Goal: Connect with others: Connect with others

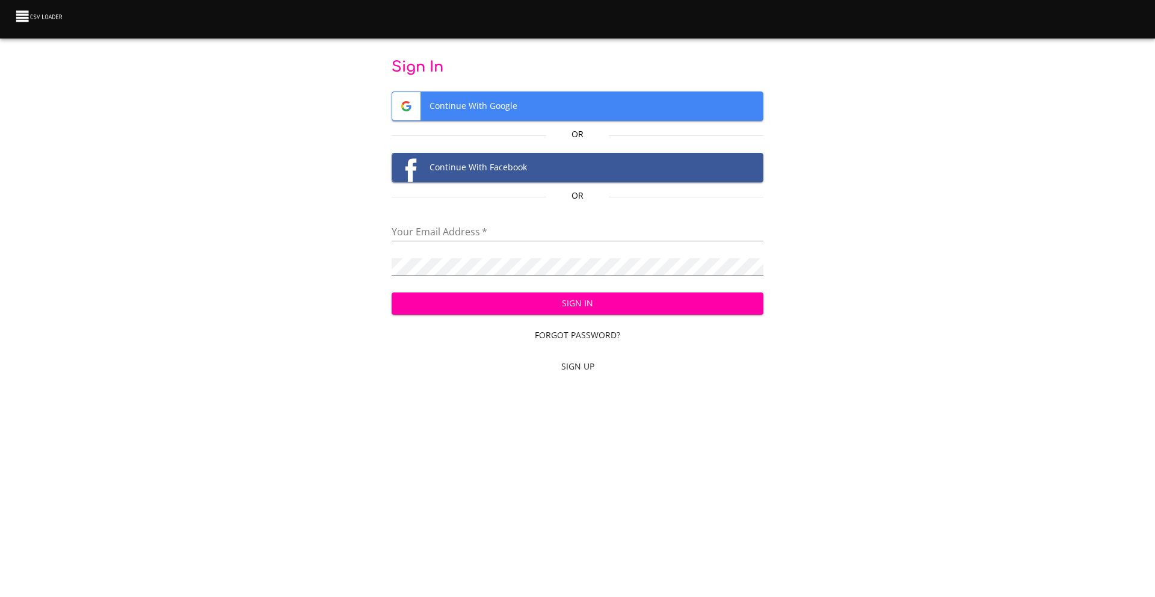
click at [478, 99] on span "Continue With Google" at bounding box center [577, 106] width 371 height 28
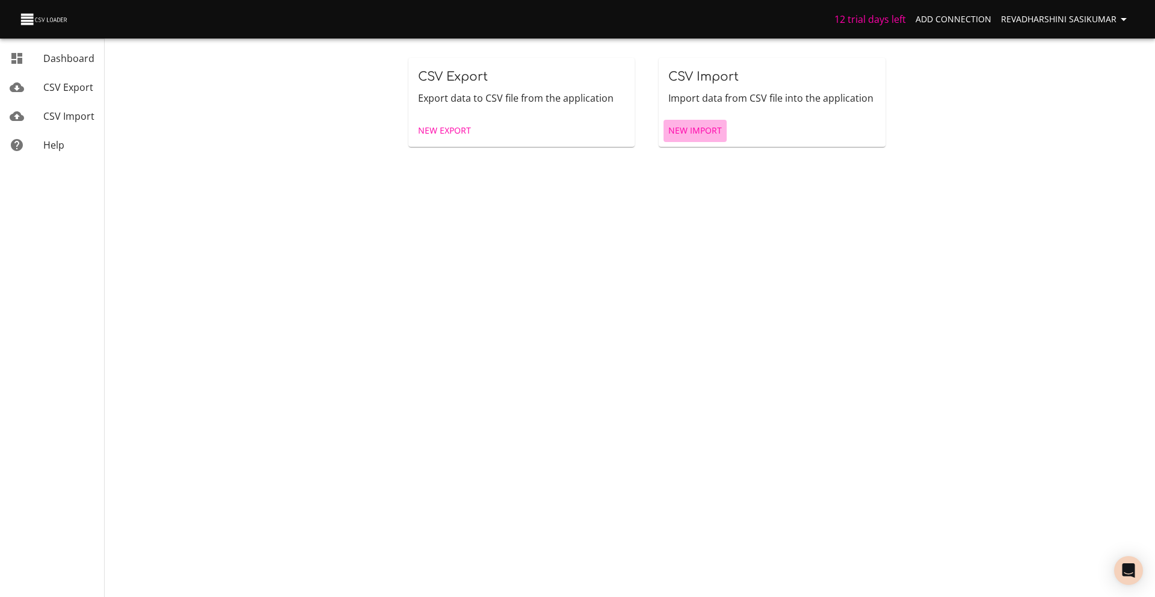
click at [708, 131] on span "New Import" at bounding box center [695, 130] width 54 height 15
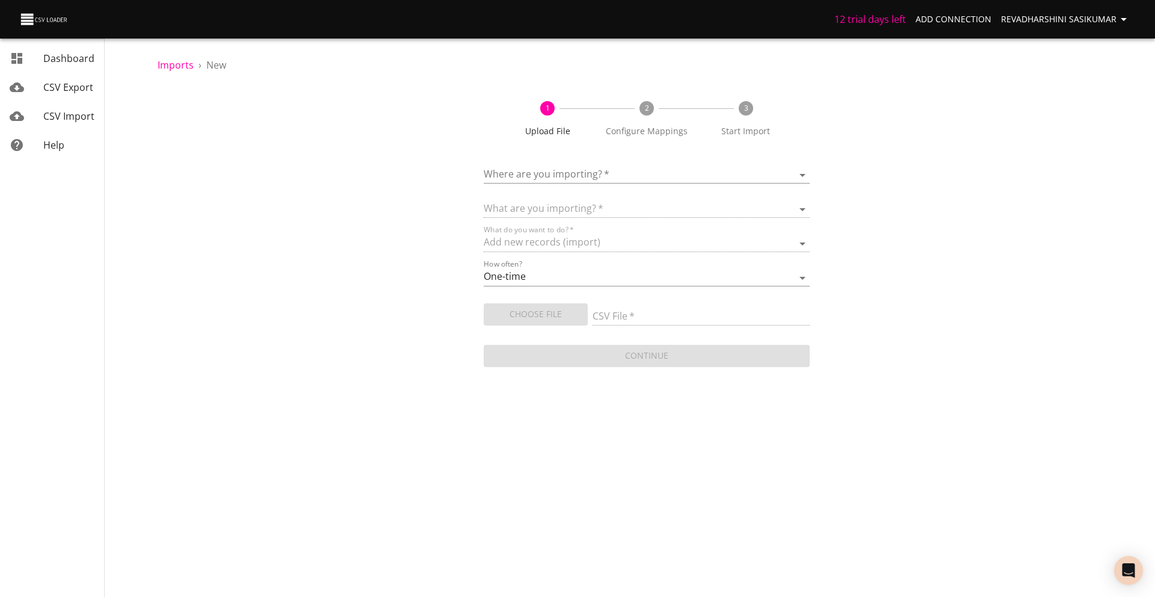
click at [555, 173] on body "12 trial days left Add Connection Revadharshini Sasikumar Dashboard CSV Export …" at bounding box center [577, 298] width 1155 height 597
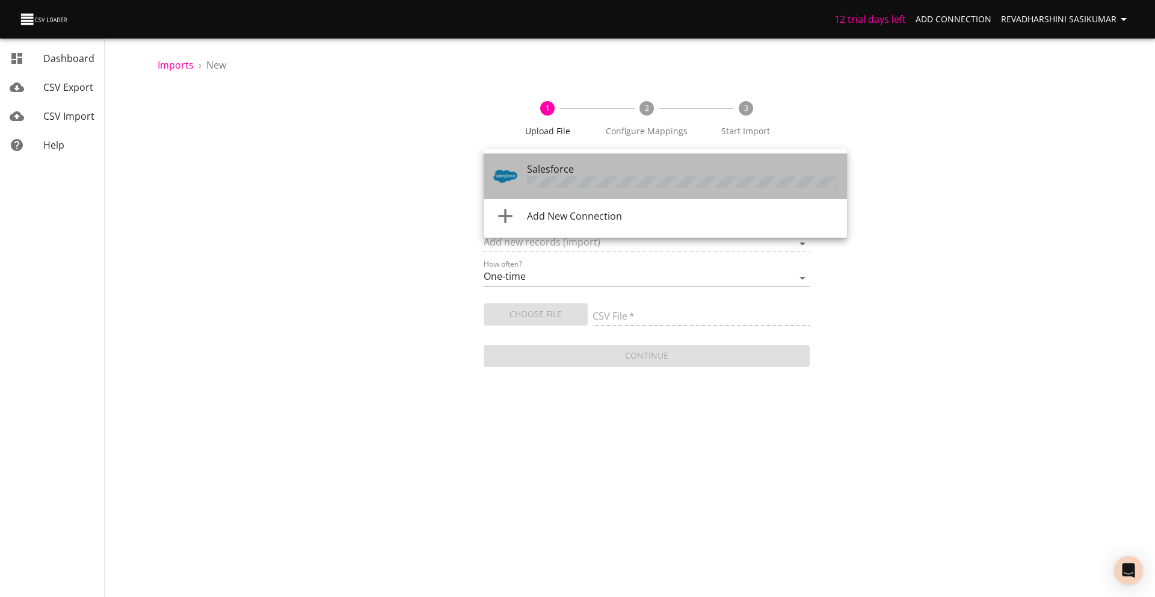
click at [589, 175] on div "Salesforce" at bounding box center [682, 176] width 310 height 29
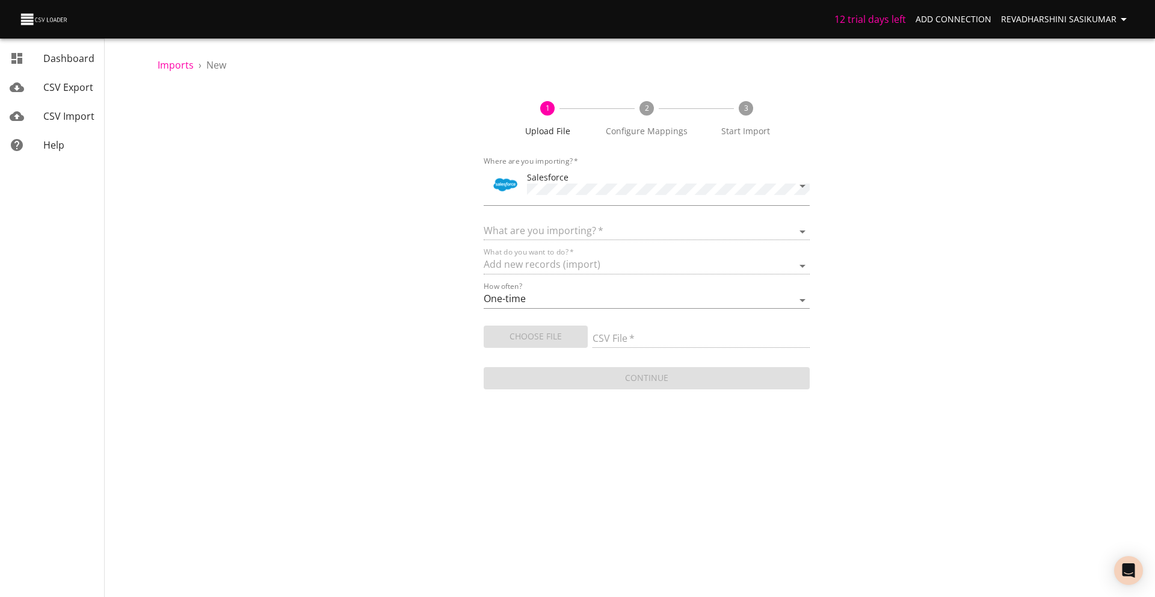
click at [514, 396] on body "12 trial days left Add Connection Revadharshini Sasikumar Dashboard CSV Export …" at bounding box center [577, 298] width 1155 height 597
